Goal: Find specific page/section: Find specific page/section

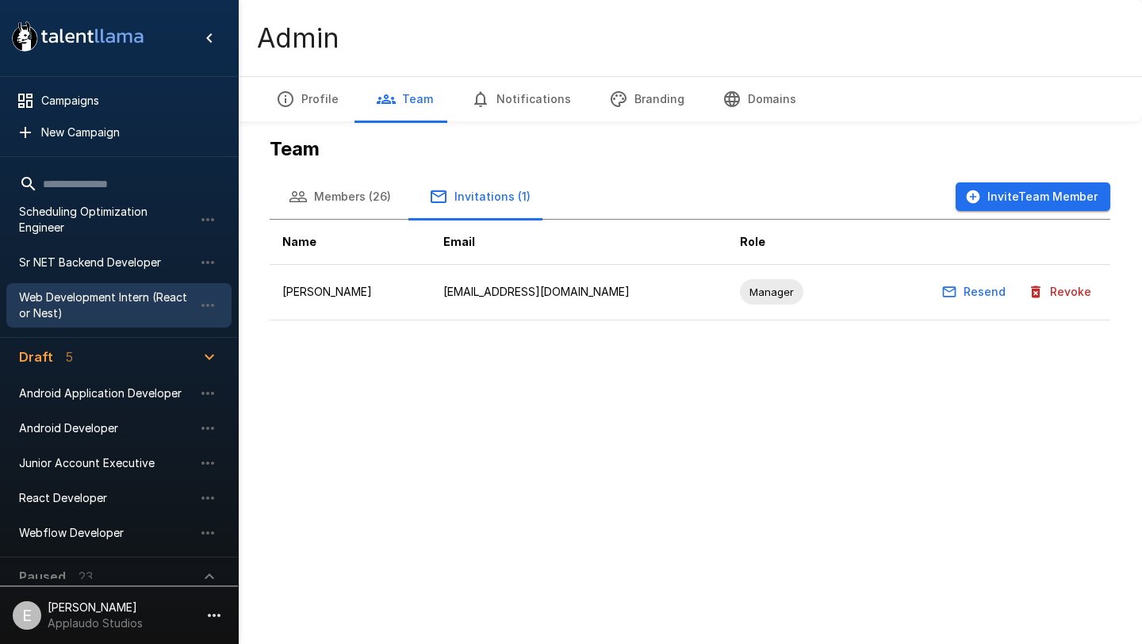
scroll to position [238, 0]
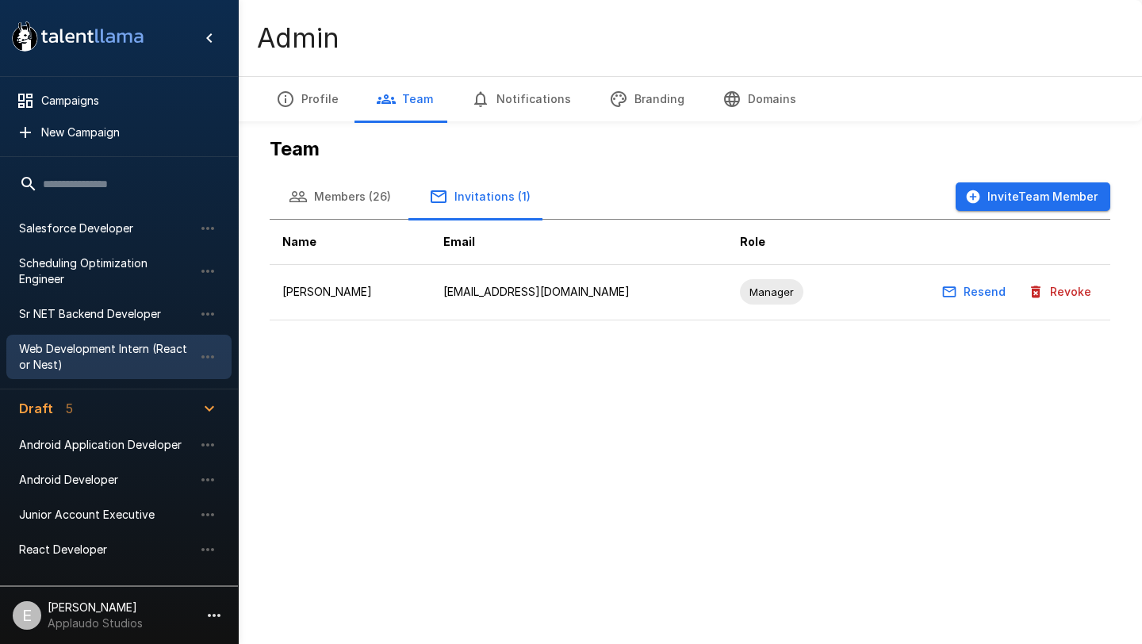
click at [83, 341] on span "Web Development Intern (React or Nest)" at bounding box center [106, 357] width 174 height 32
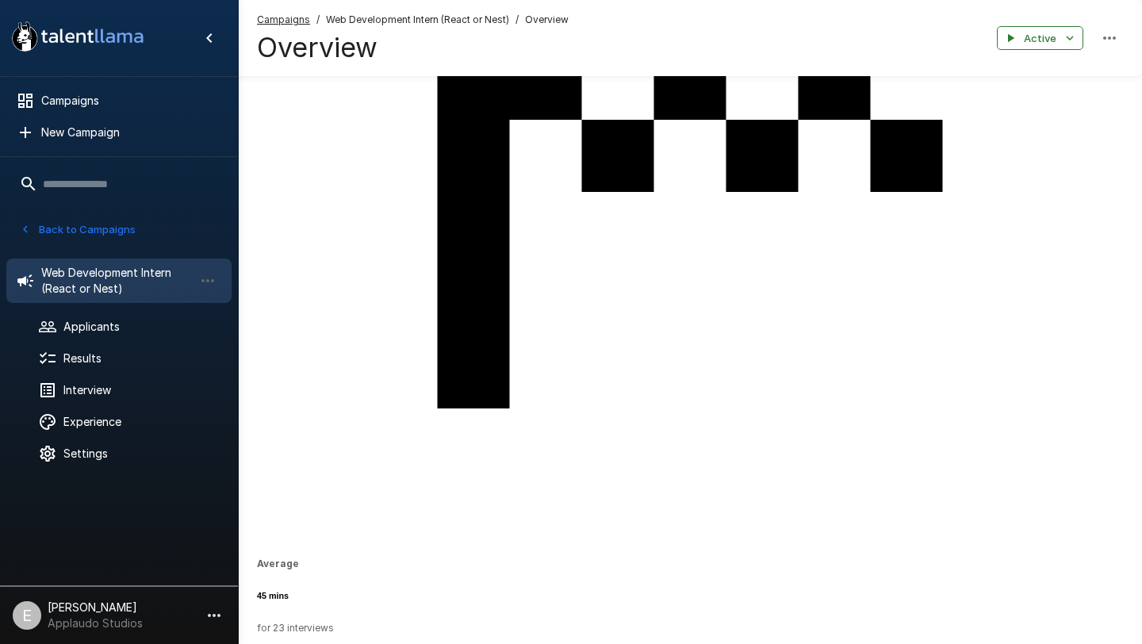
scroll to position [888, 0]
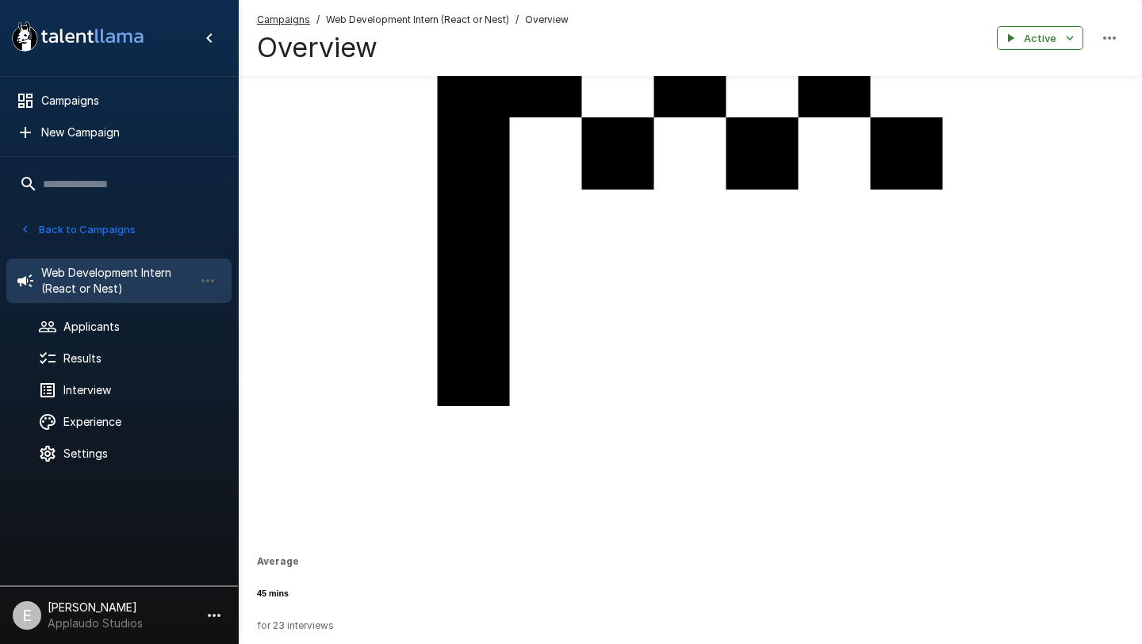
click at [27, 224] on icon "button" at bounding box center [25, 229] width 14 height 14
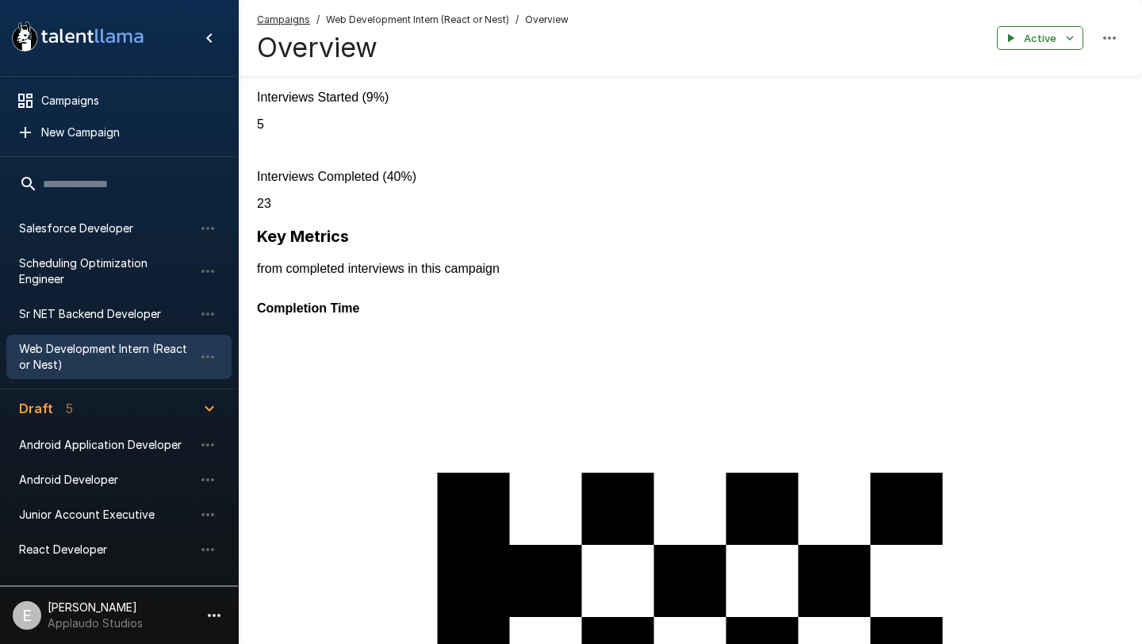
scroll to position [252, 0]
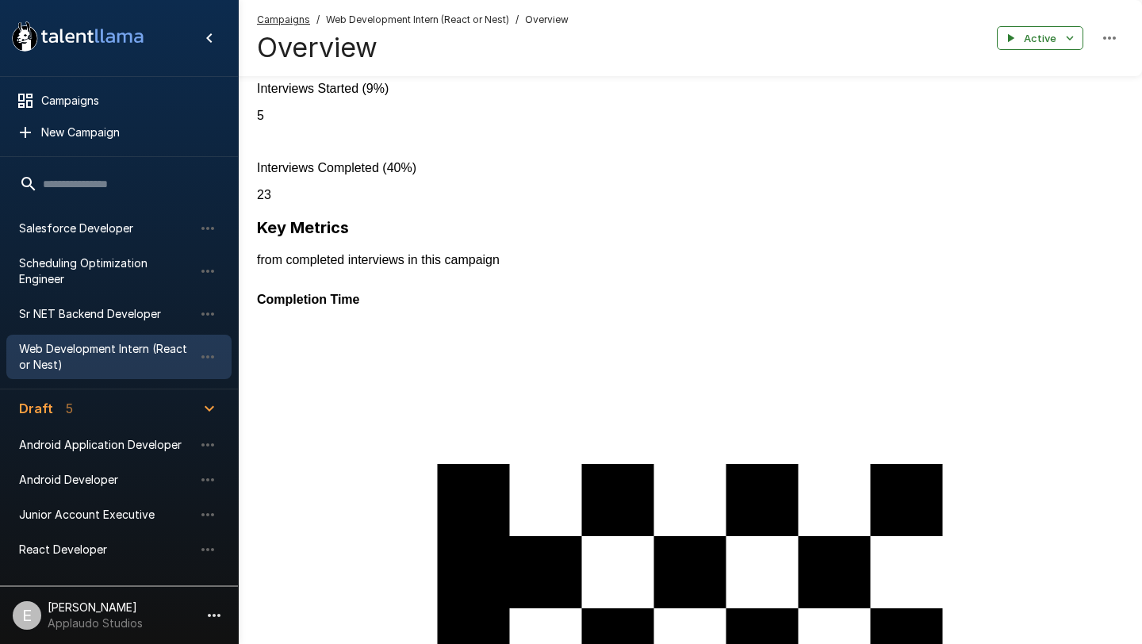
click at [135, 347] on span "Web Development Intern (React or Nest)" at bounding box center [106, 357] width 174 height 32
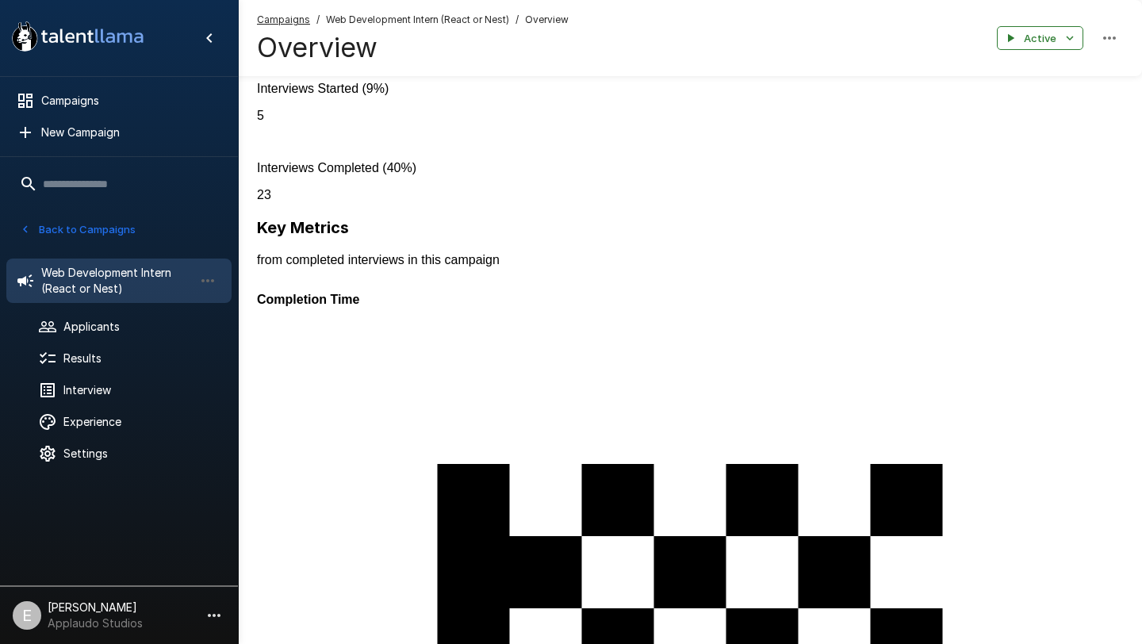
scroll to position [0, 0]
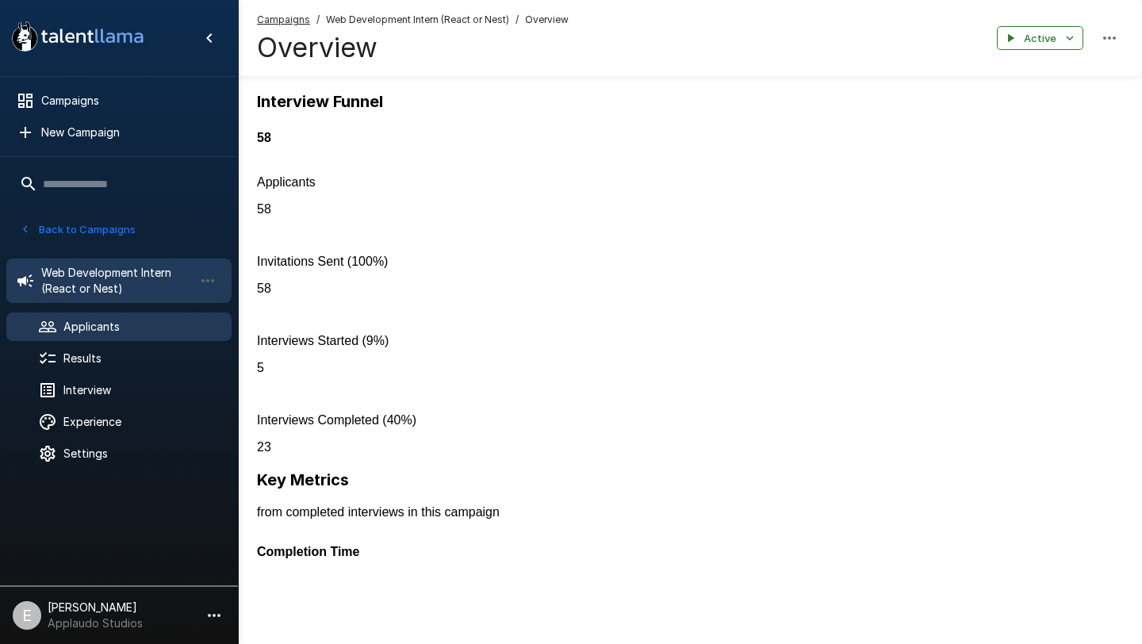
click at [129, 339] on div "Applicants" at bounding box center [118, 327] width 225 height 29
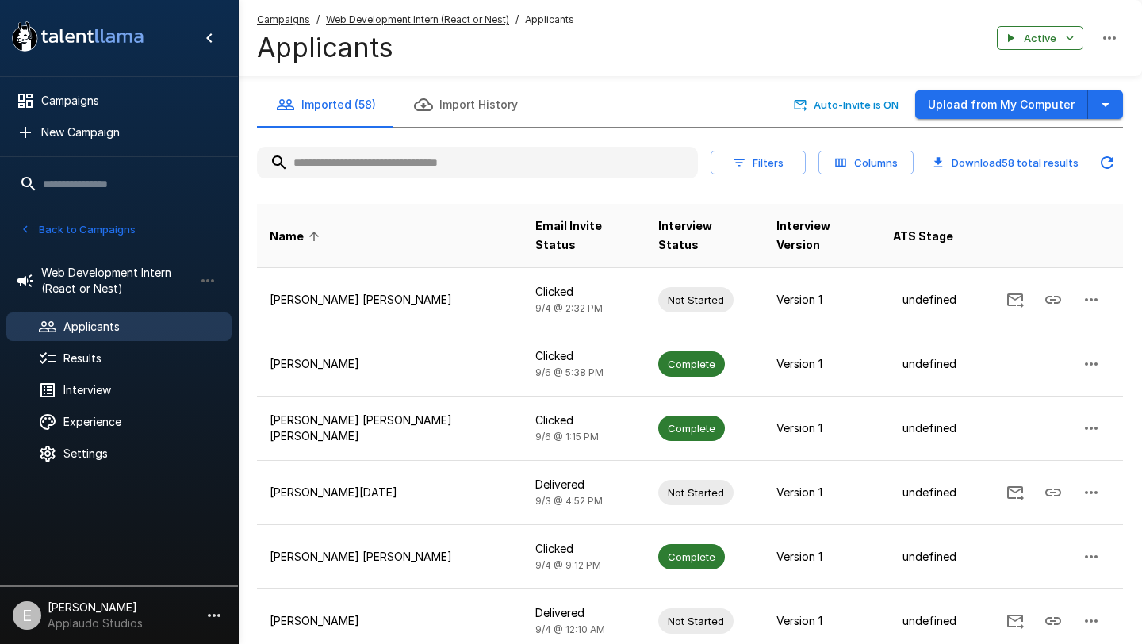
click at [553, 166] on input "text" at bounding box center [477, 162] width 441 height 29
click at [584, 160] on input "text" at bounding box center [477, 162] width 441 height 29
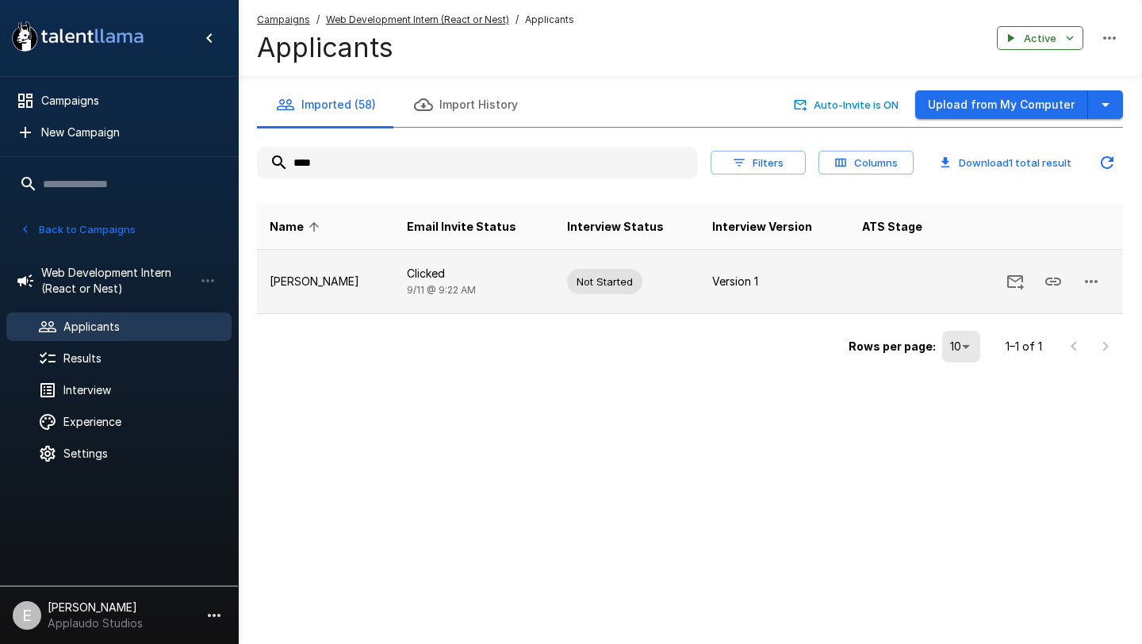
type input "****"
